Goal: Transaction & Acquisition: Purchase product/service

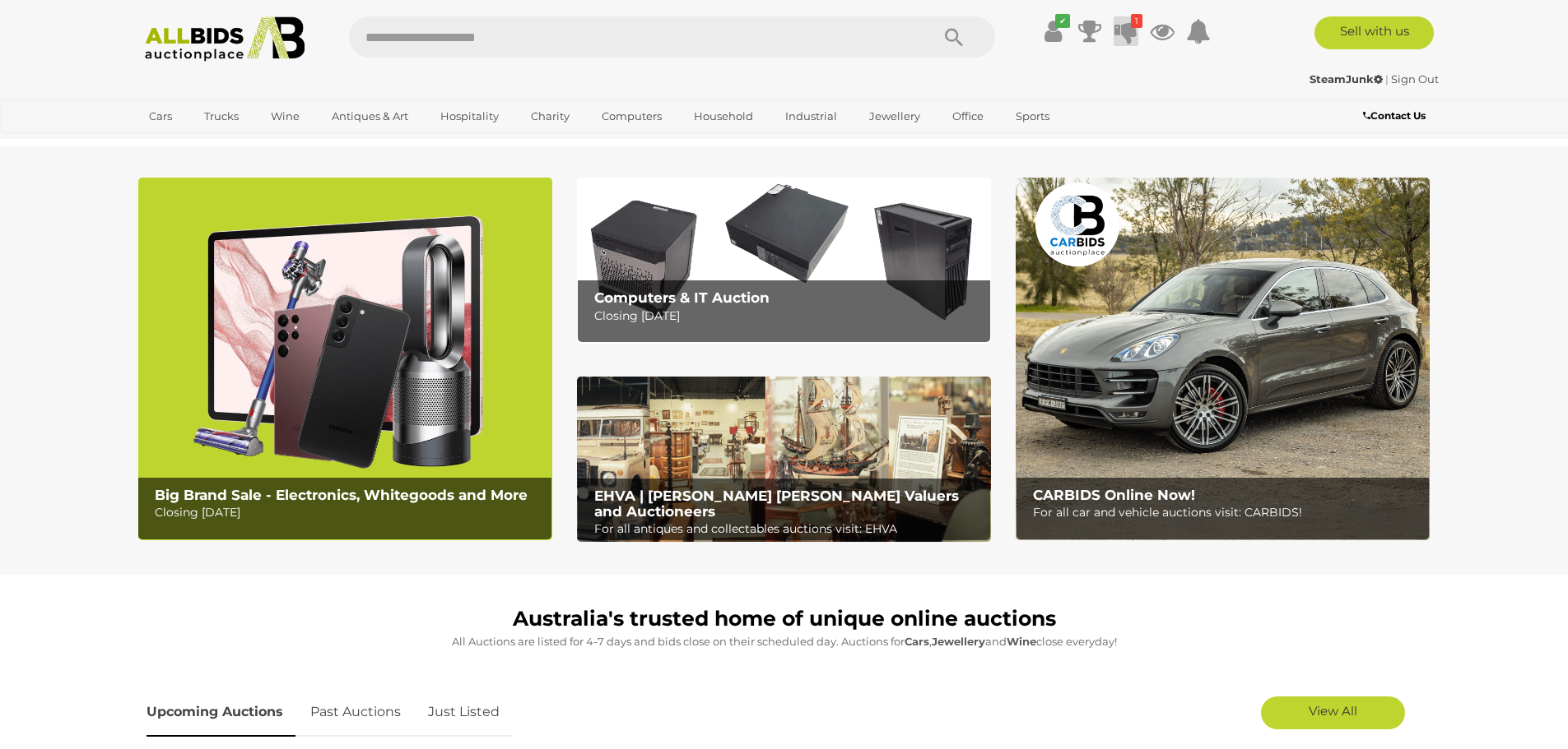
click at [1133, 30] on icon at bounding box center [1126, 30] width 23 height 30
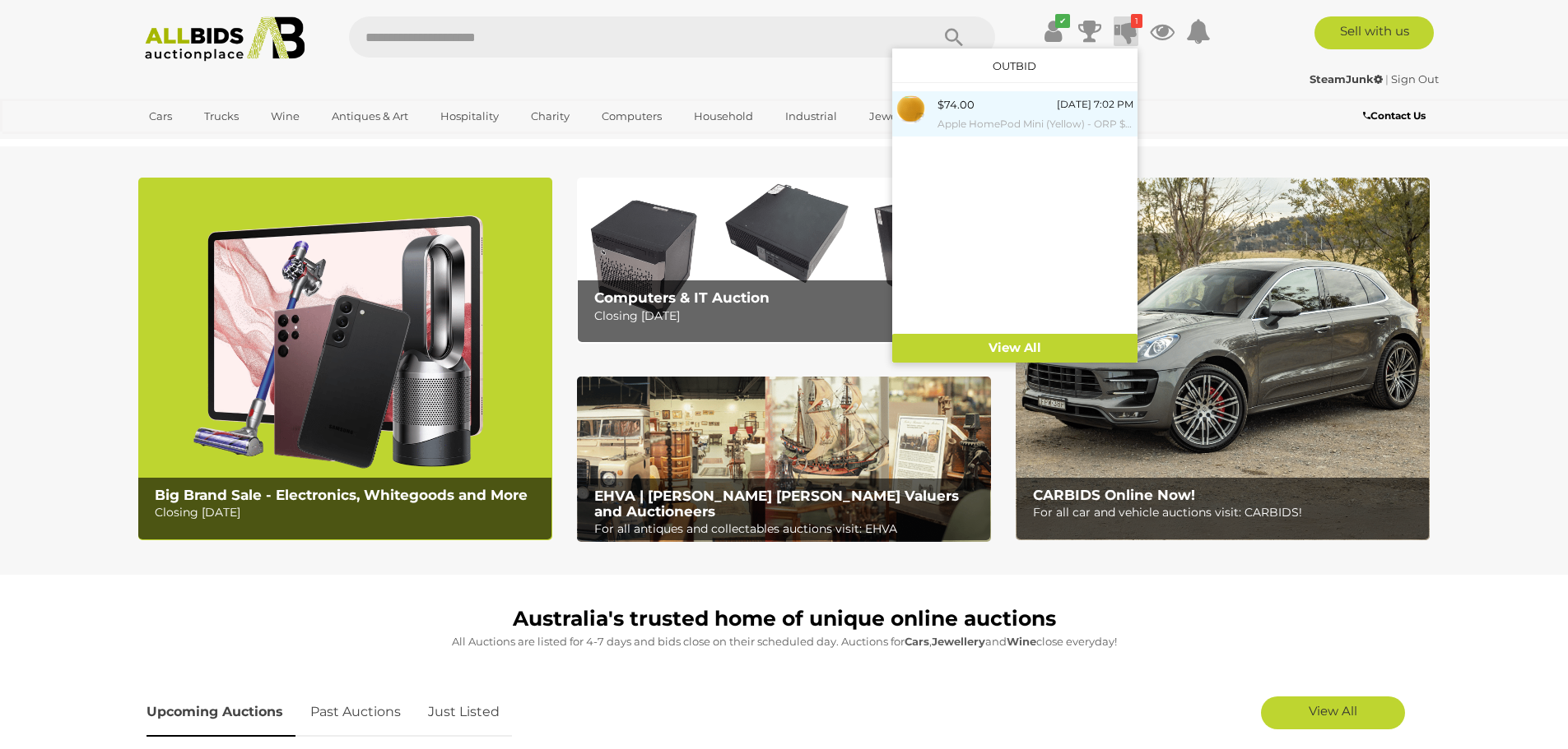
click at [1001, 103] on div "$74.00 [DATE] 7:02 PM Apple HomePod Mini (Yellow) - ORP $149 - Brand New" at bounding box center [1035, 113] width 195 height 37
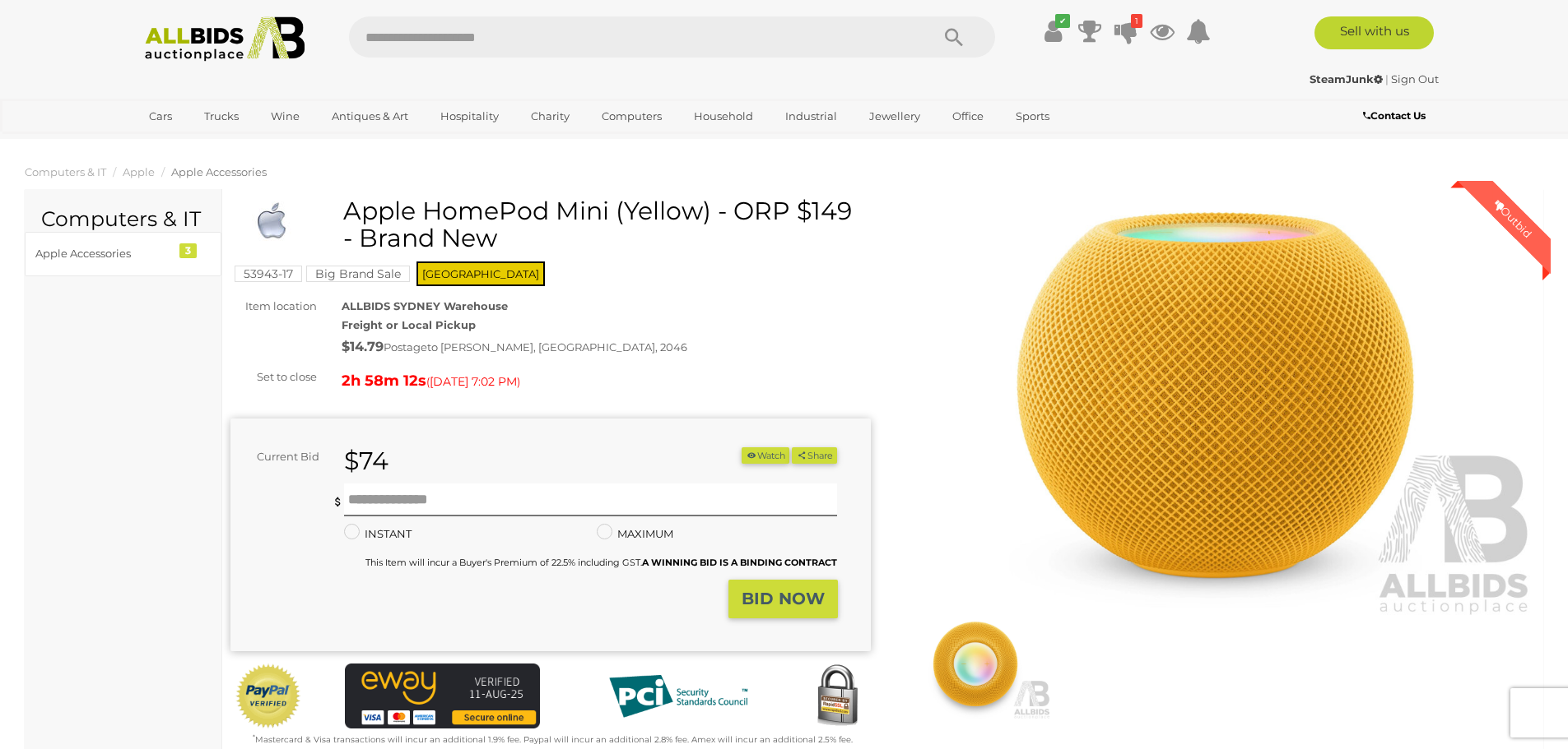
click at [481, 448] on div "$74" at bounding box center [483, 461] width 304 height 28
click at [94, 247] on div "Apple Accessories" at bounding box center [102, 254] width 135 height 19
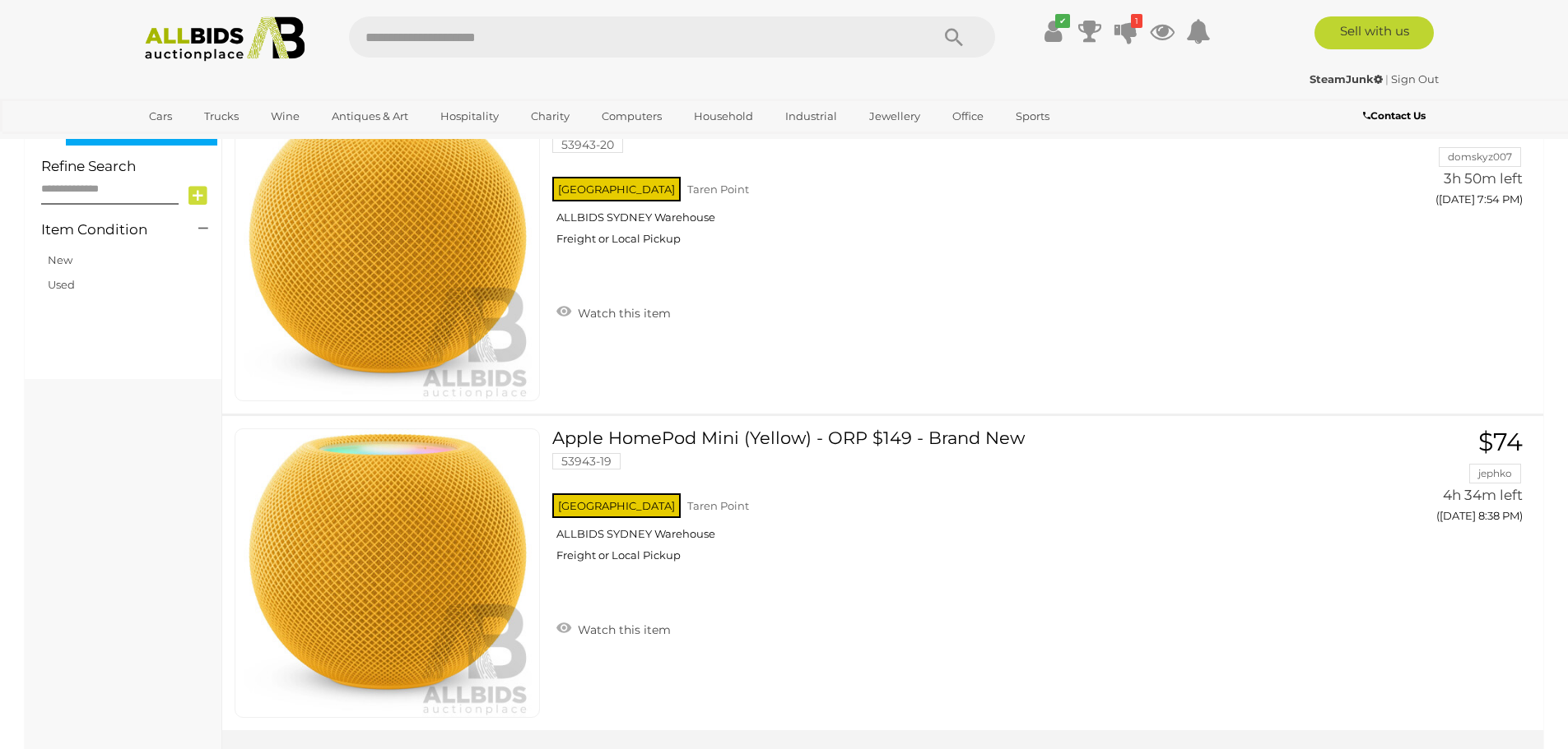
scroll to position [767, 0]
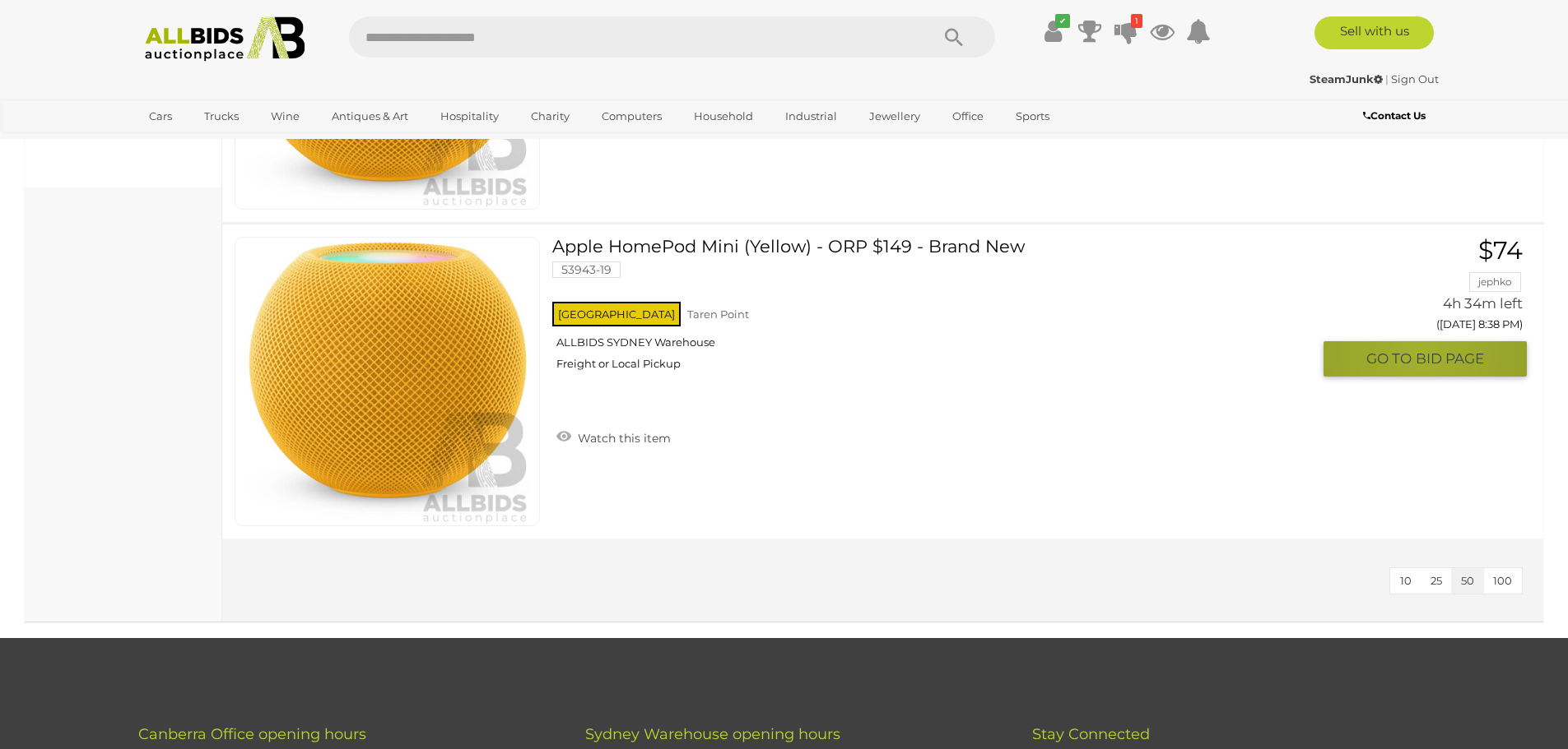
click at [1419, 352] on span "BID PAGE" at bounding box center [1450, 358] width 68 height 19
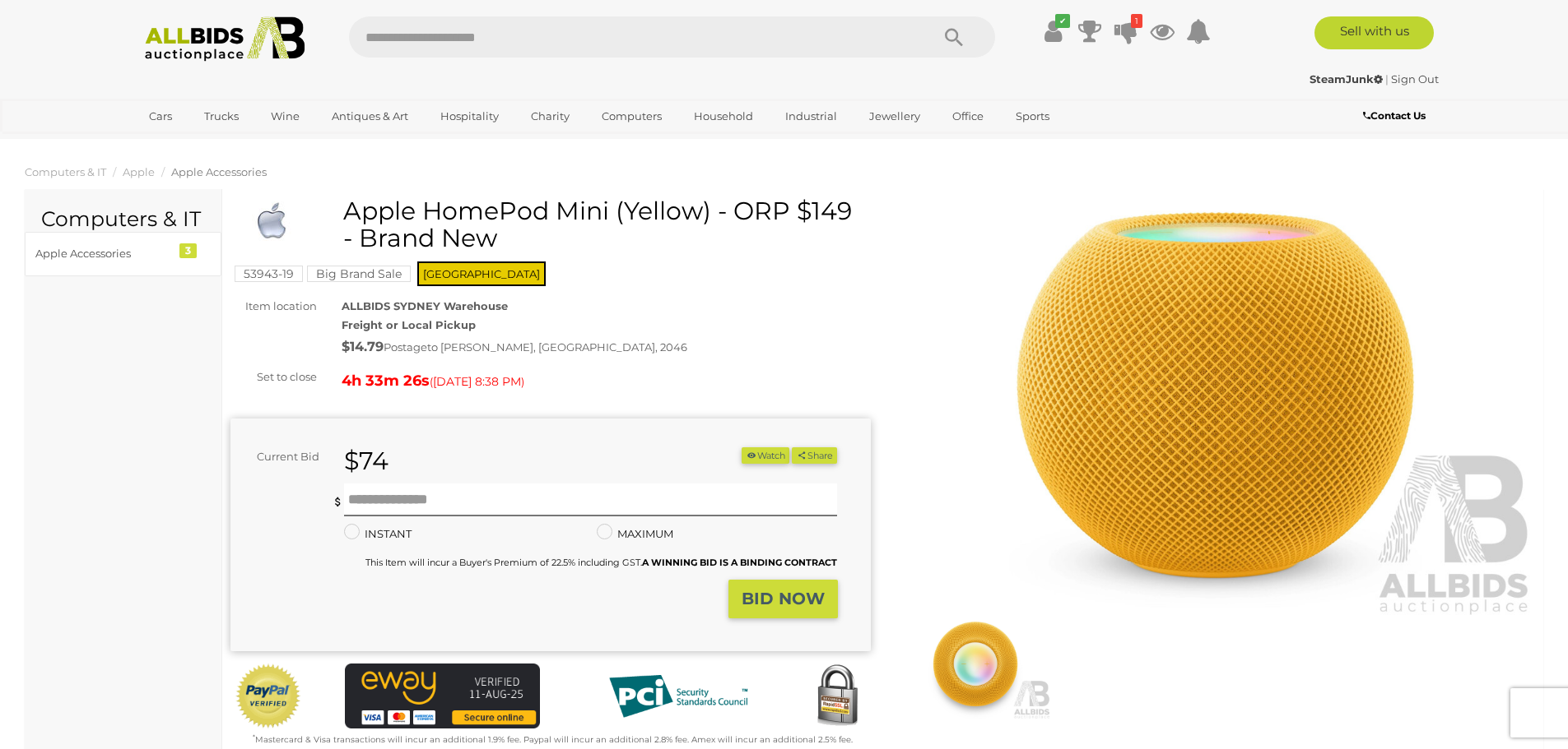
click at [397, 466] on div "$74" at bounding box center [483, 461] width 304 height 28
click at [393, 496] on input "text" at bounding box center [591, 500] width 494 height 33
type input "**"
click at [798, 590] on strong "BID NOW" at bounding box center [783, 598] width 83 height 20
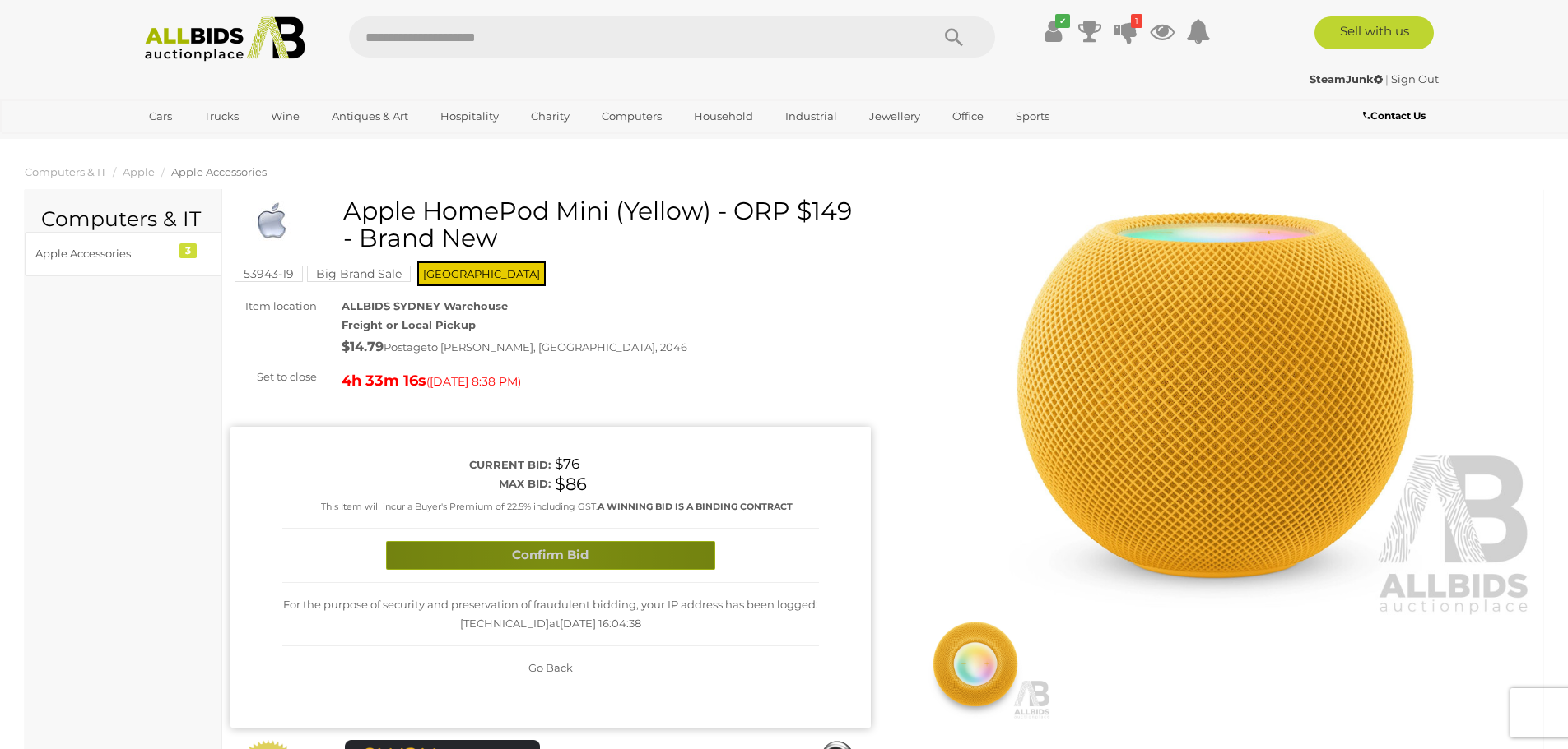
click at [555, 554] on button "Confirm Bid" at bounding box center [550, 555] width 329 height 29
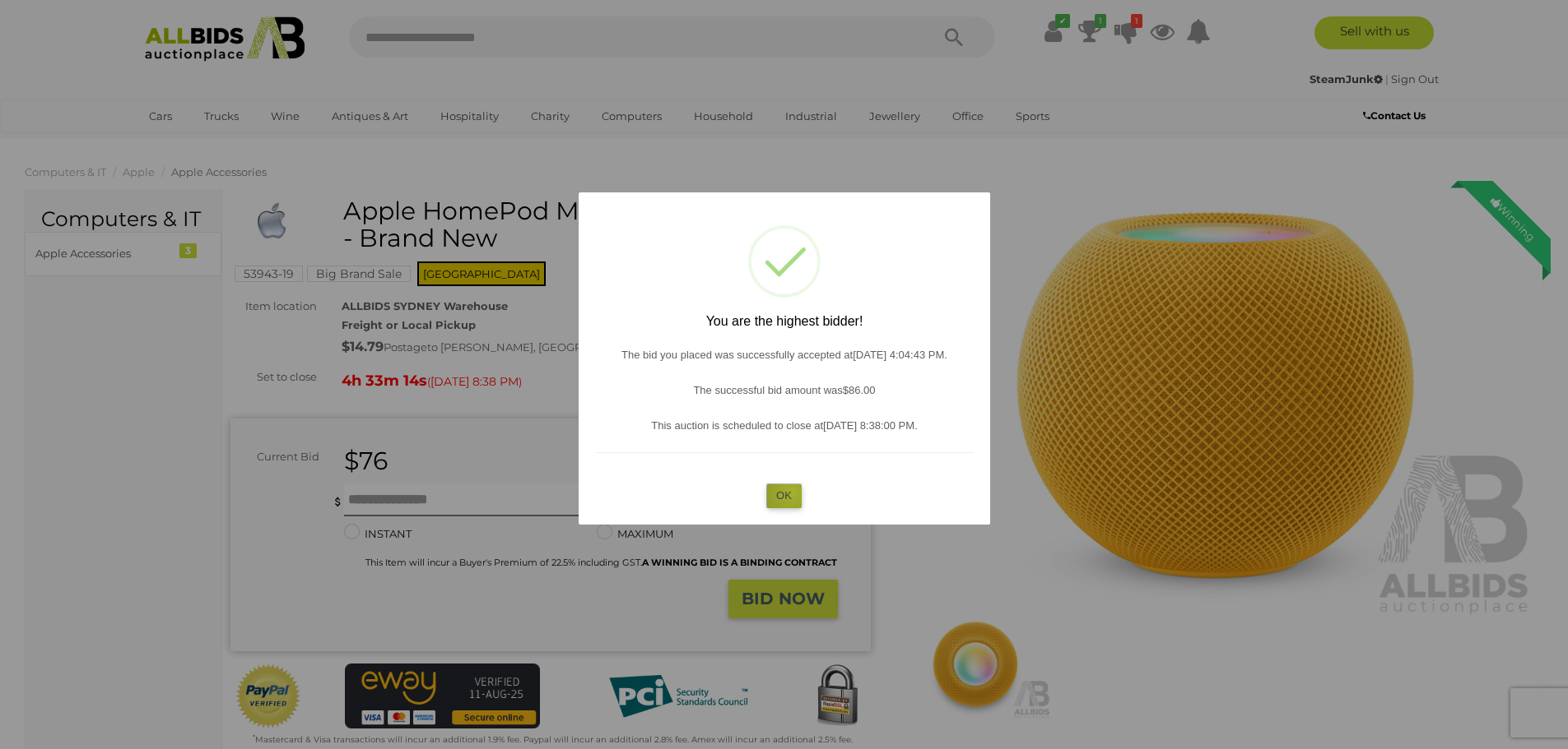
click at [793, 493] on button "OK" at bounding box center [784, 495] width 35 height 24
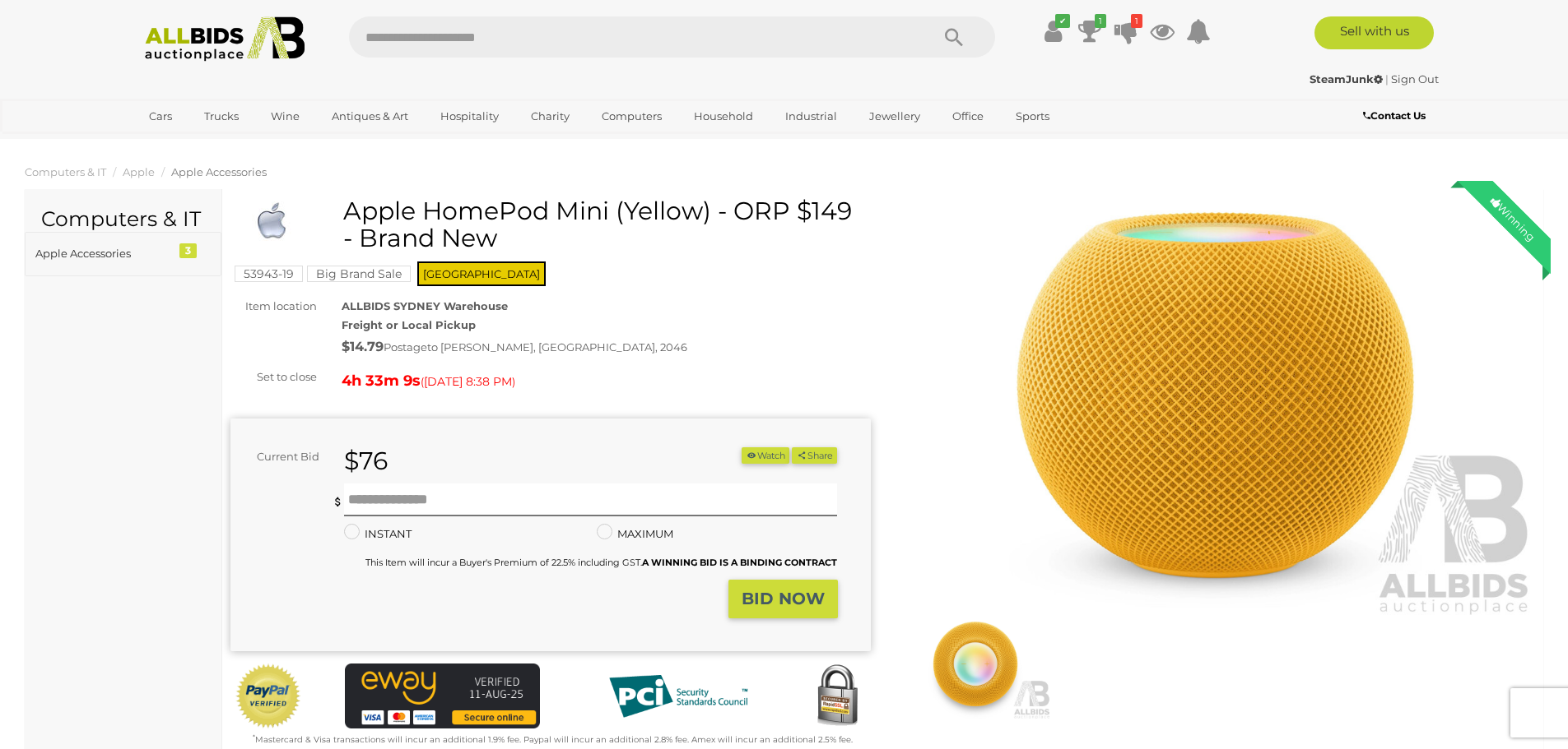
click at [80, 250] on div "Apple Accessories" at bounding box center [102, 254] width 135 height 19
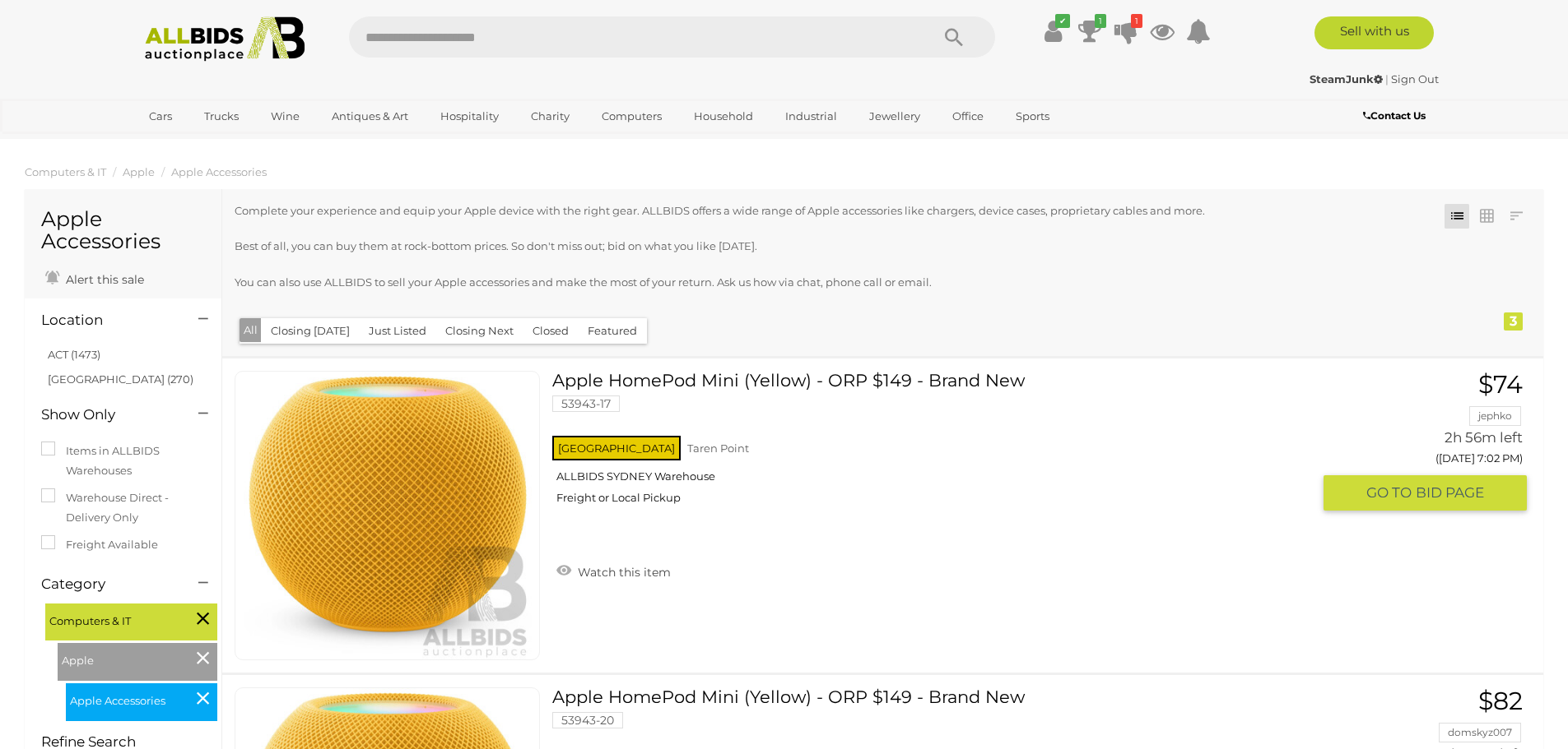
click at [1432, 490] on span "BID PAGE" at bounding box center [1450, 493] width 68 height 19
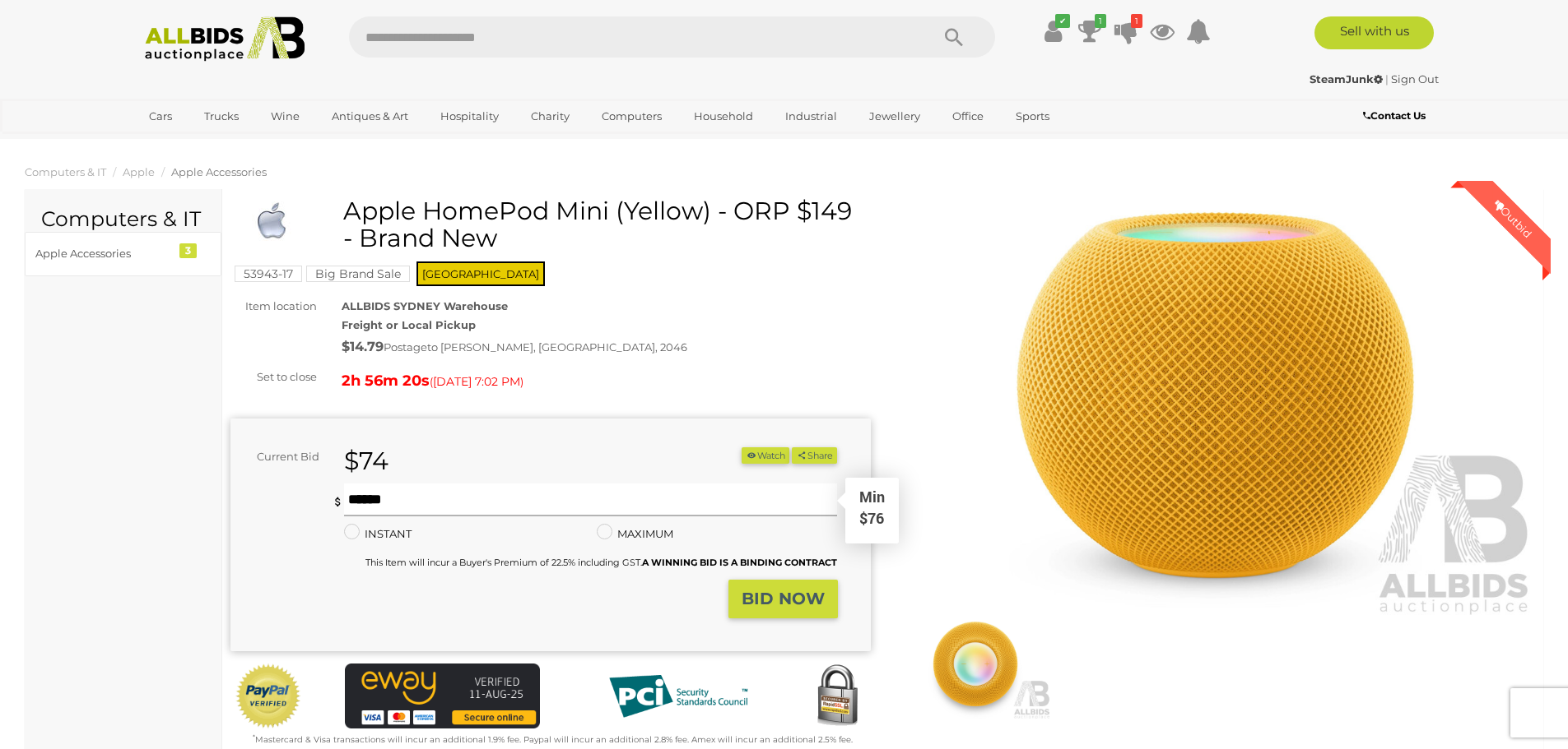
click at [424, 503] on input "text" at bounding box center [591, 500] width 494 height 33
type input "**"
click at [776, 596] on strong "BID NOW" at bounding box center [783, 598] width 83 height 20
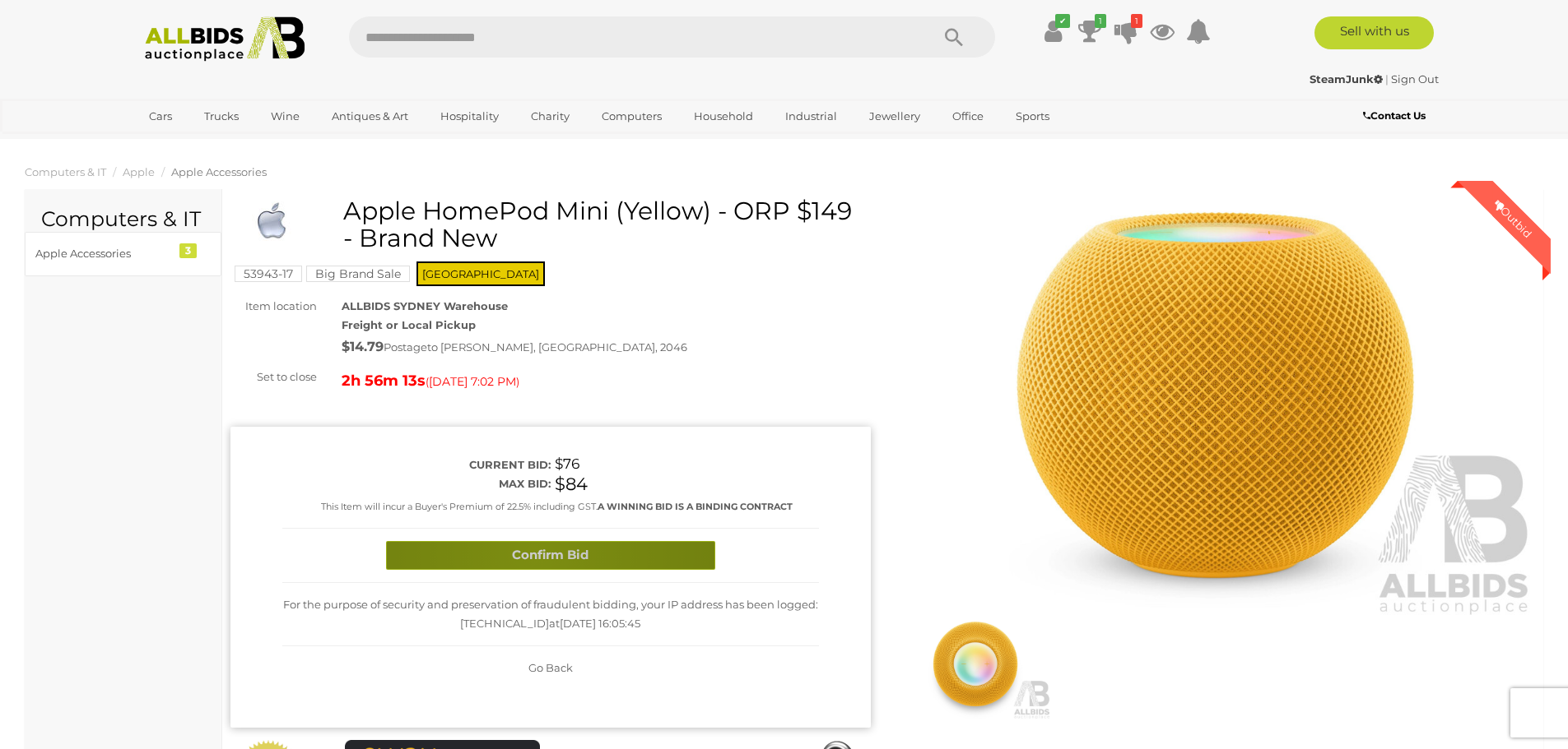
click at [533, 554] on button "Confirm Bid" at bounding box center [550, 555] width 329 height 29
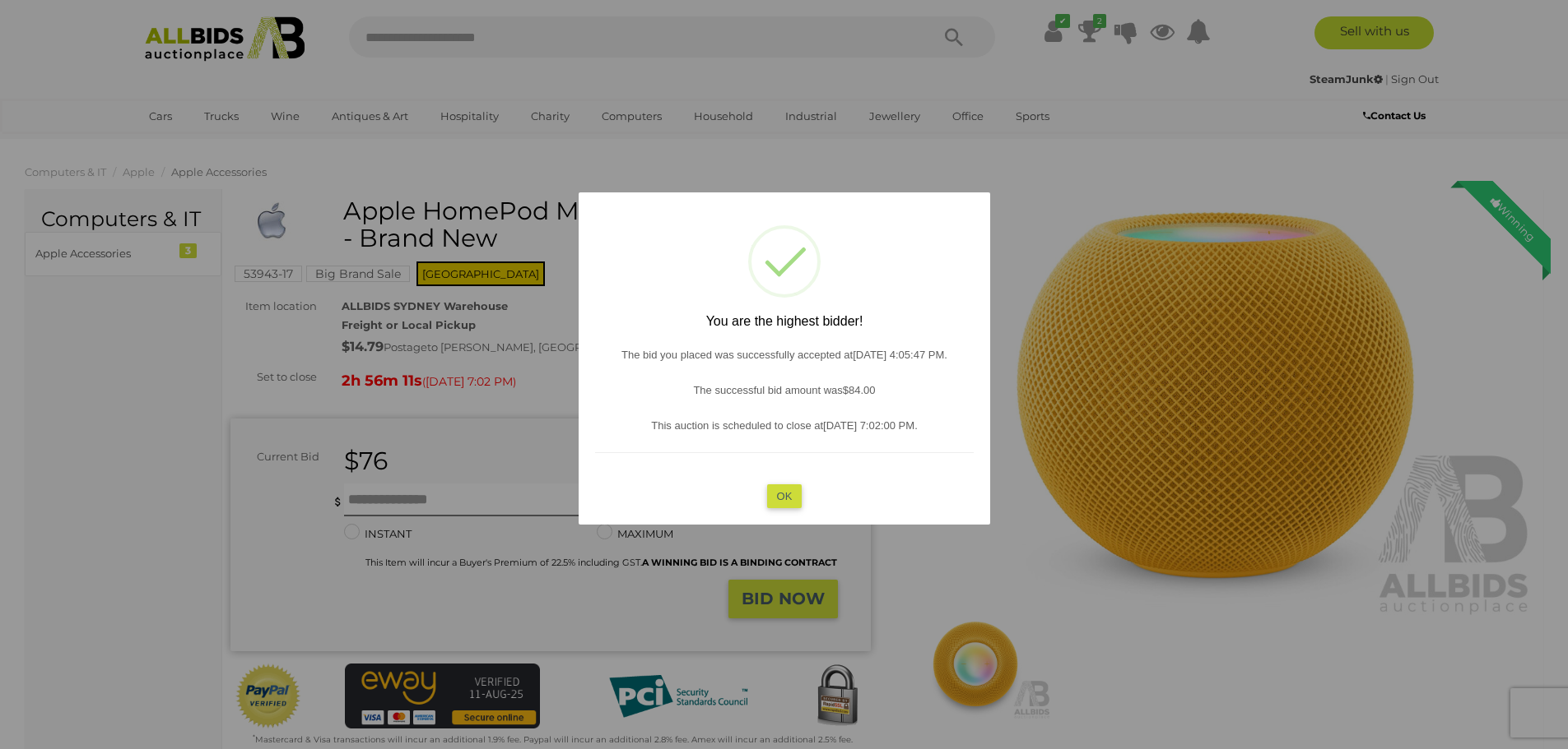
click at [777, 499] on button "OK" at bounding box center [784, 495] width 35 height 24
